Goal: Information Seeking & Learning: Find specific fact

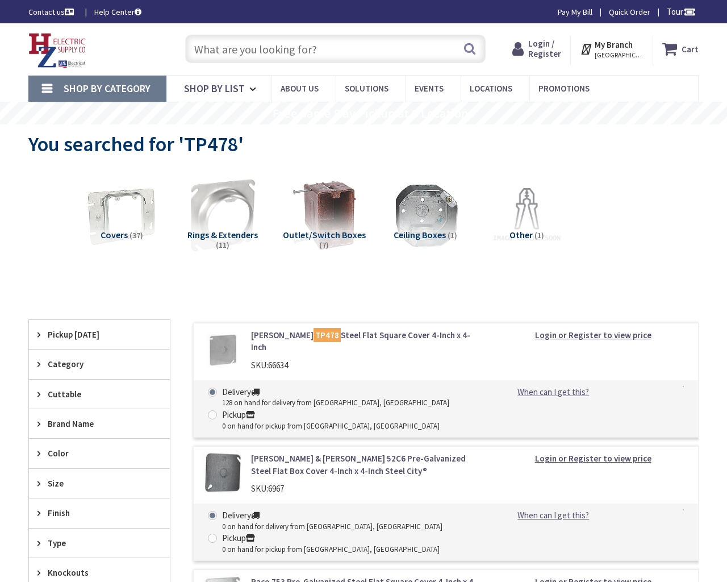
type input "Almond Springs Dr, Paso Robles, CA 93446, USA"
